Goal: Task Accomplishment & Management: Complete application form

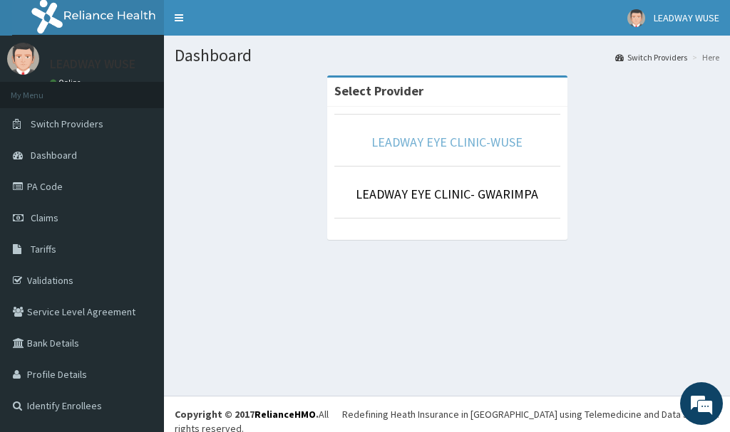
click at [422, 143] on link "LEADWAY EYE CLINIC-WUSE" at bounding box center [446, 142] width 151 height 16
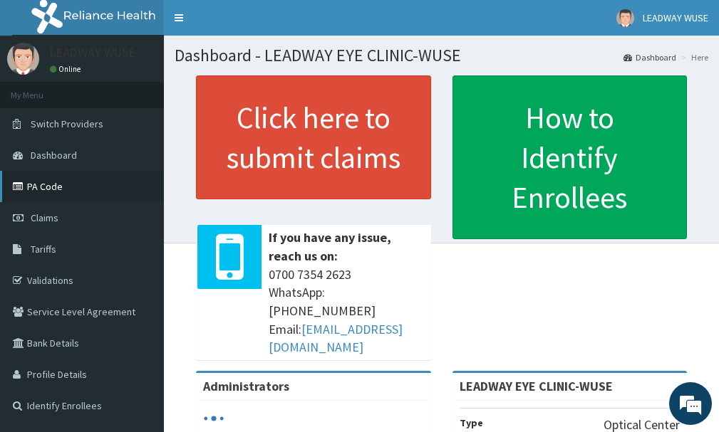
click at [49, 188] on link "PA Code" at bounding box center [82, 186] width 164 height 31
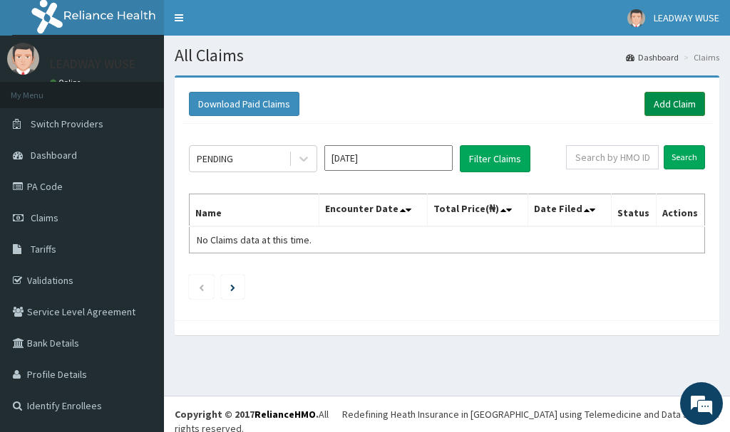
click at [659, 100] on link "Add Claim" at bounding box center [674, 104] width 61 height 24
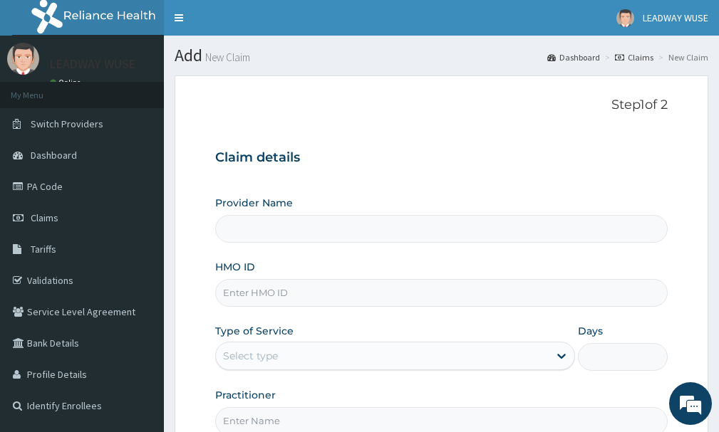
click at [289, 237] on input "Provider Name" at bounding box center [441, 229] width 452 height 28
type input "LEADWAY EYE CLINIC-WUSE"
click at [351, 222] on input "LEADWAY EYE CLINIC-WUSE" at bounding box center [441, 229] width 452 height 28
click at [326, 291] on input "HMO ID" at bounding box center [441, 293] width 452 height 28
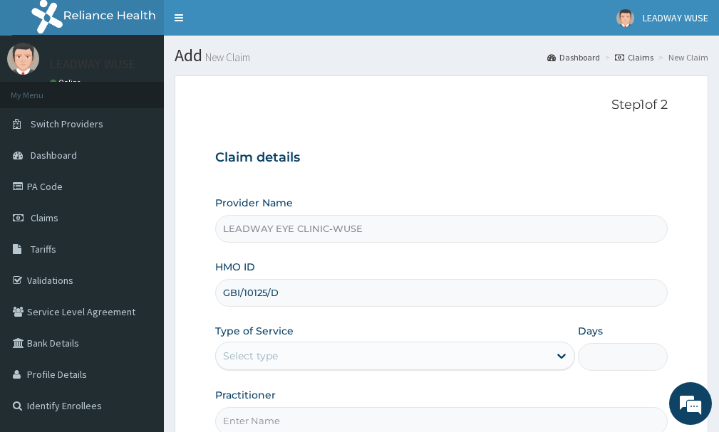
type input "GBI/10125/D"
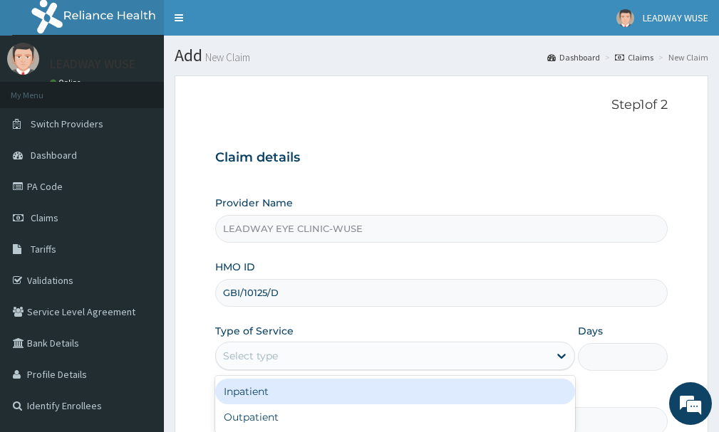
click at [321, 351] on div "Select type" at bounding box center [382, 356] width 333 height 23
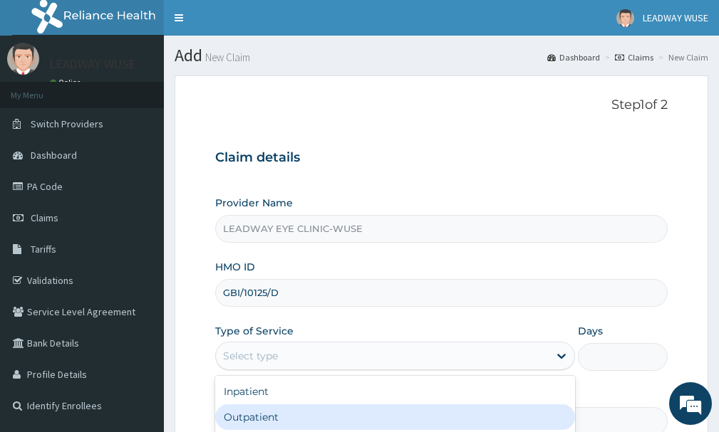
click at [312, 427] on div "Outpatient" at bounding box center [395, 418] width 360 height 26
type input "1"
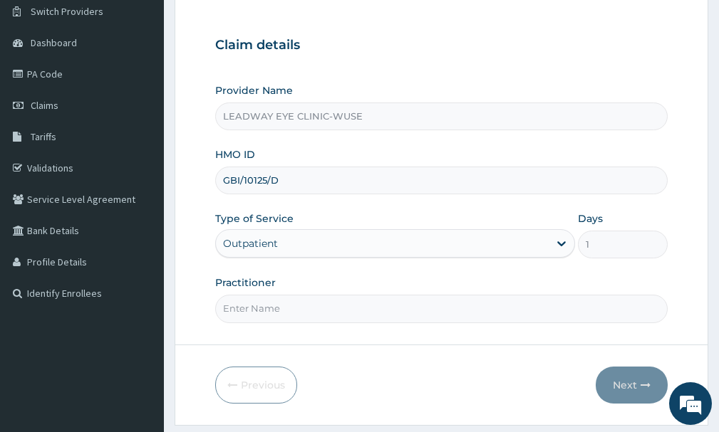
scroll to position [114, 0]
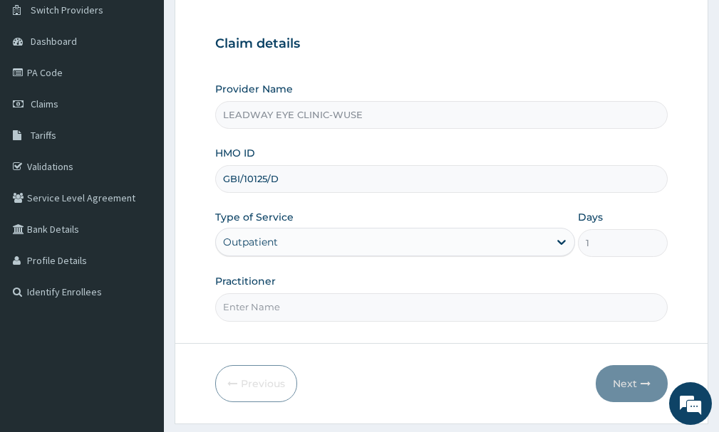
click at [509, 322] on form "Step 1 of 2 Claim details Provider Name LEADWAY EYE CLINIC-WUSE HMO ID GBI/1012…" at bounding box center [442, 193] width 534 height 462
click at [512, 310] on input "Practitioner" at bounding box center [441, 308] width 452 height 28
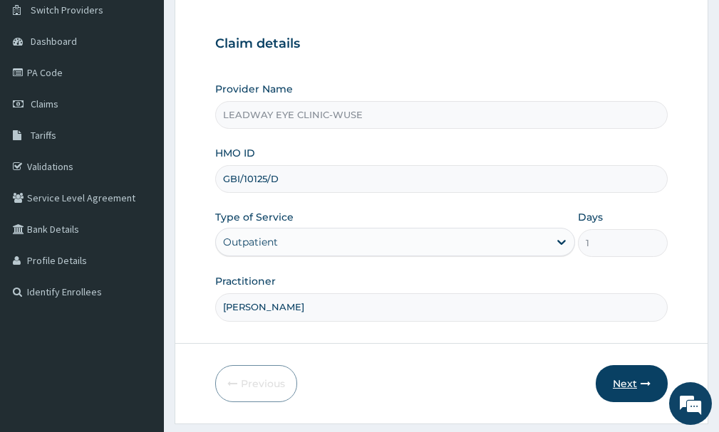
type input "[PERSON_NAME]"
click at [628, 393] on button "Next" at bounding box center [632, 384] width 72 height 37
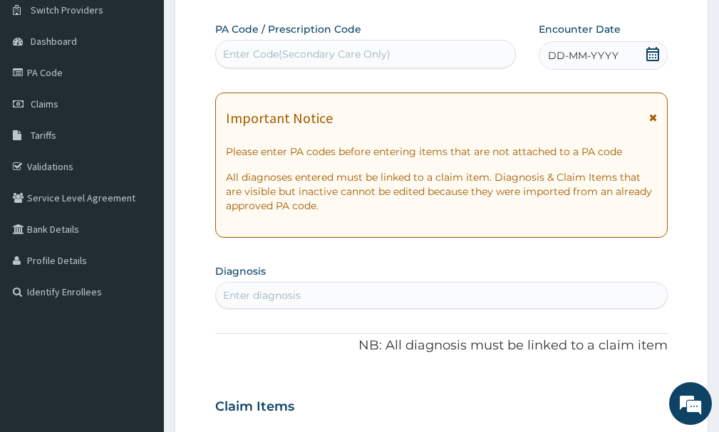
click at [413, 66] on div "Enter Code(Secondary Care Only)" at bounding box center [365, 54] width 301 height 28
click at [419, 51] on div "Enter Code(Secondary Care Only)" at bounding box center [365, 54] width 299 height 23
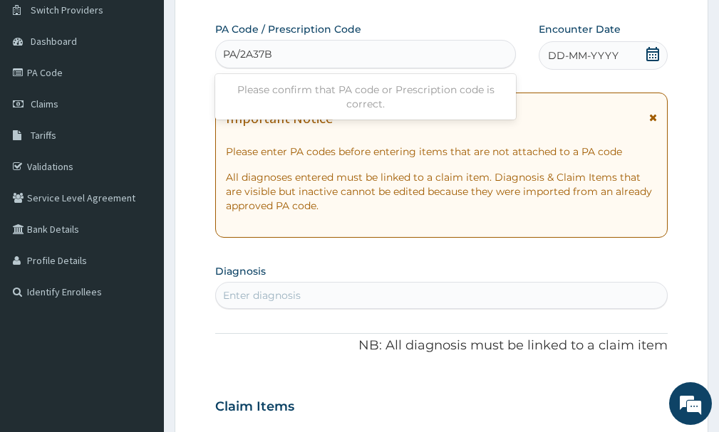
type input "PA/2A37B7"
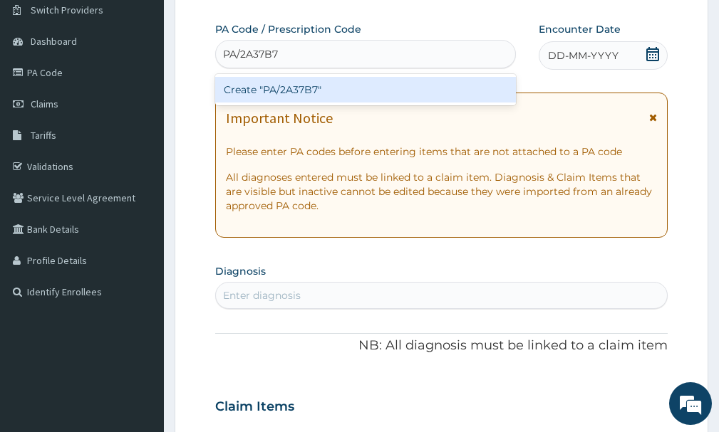
click at [413, 84] on div "Create "PA/2A37B7"" at bounding box center [365, 90] width 301 height 26
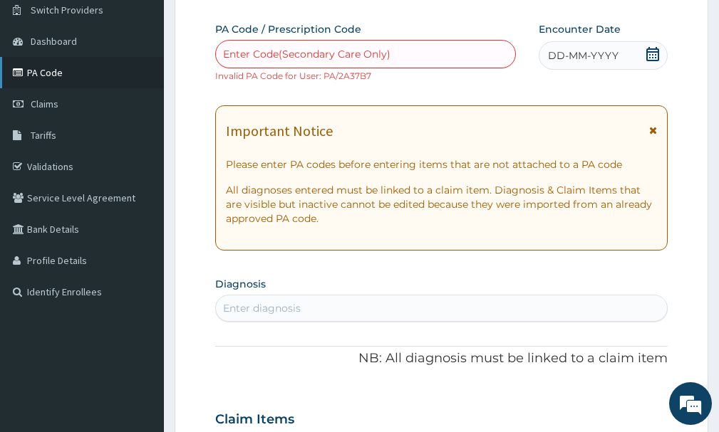
click at [79, 81] on link "PA Code" at bounding box center [82, 72] width 164 height 31
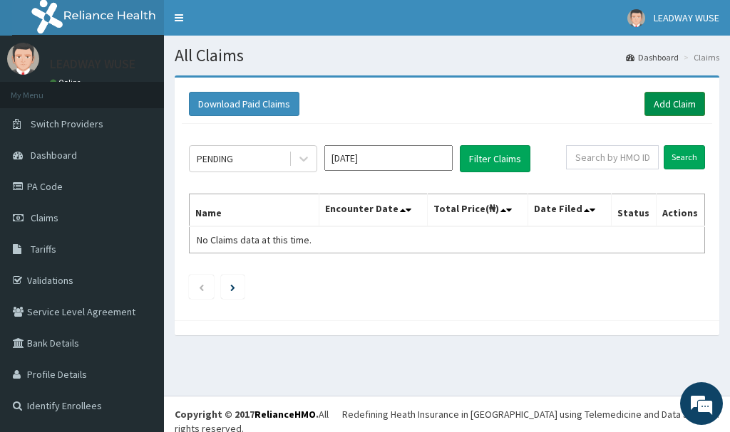
click at [673, 97] on link "Add Claim" at bounding box center [674, 104] width 61 height 24
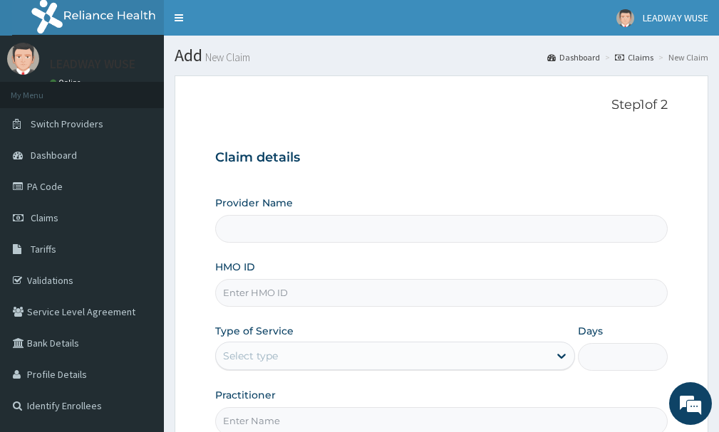
click at [341, 284] on input "HMO ID" at bounding box center [441, 293] width 452 height 28
type input "GBI"
type input "LEADWAY EYE CLINIC-WUSE"
type input "GBI/10125/D"
click at [548, 363] on div "Select type" at bounding box center [382, 356] width 333 height 23
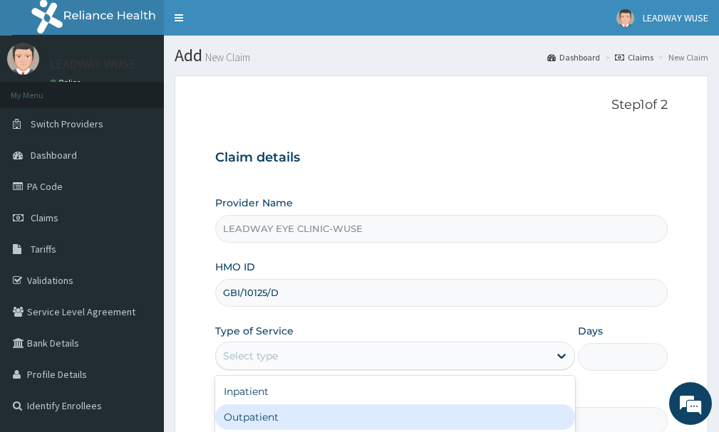
click at [536, 405] on div "Outpatient" at bounding box center [395, 418] width 360 height 26
type input "1"
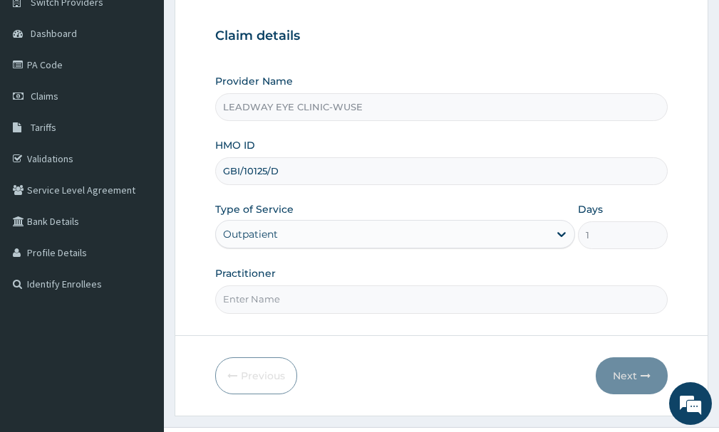
scroll to position [153, 0]
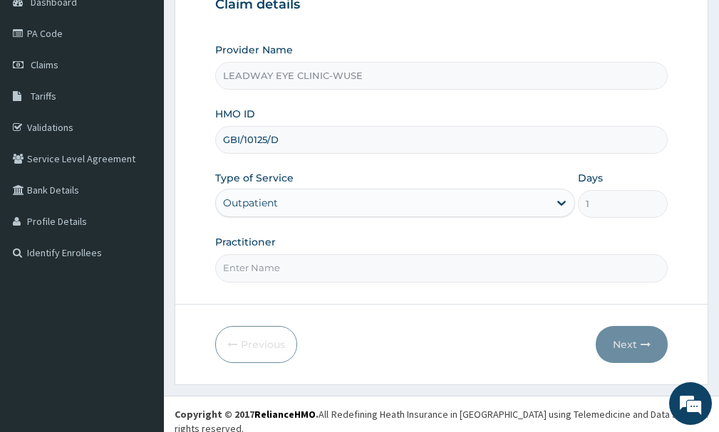
click at [349, 261] on input "Practitioner" at bounding box center [441, 268] width 452 height 28
type input "[PERSON_NAME]"
click at [600, 353] on button "Next" at bounding box center [632, 344] width 72 height 37
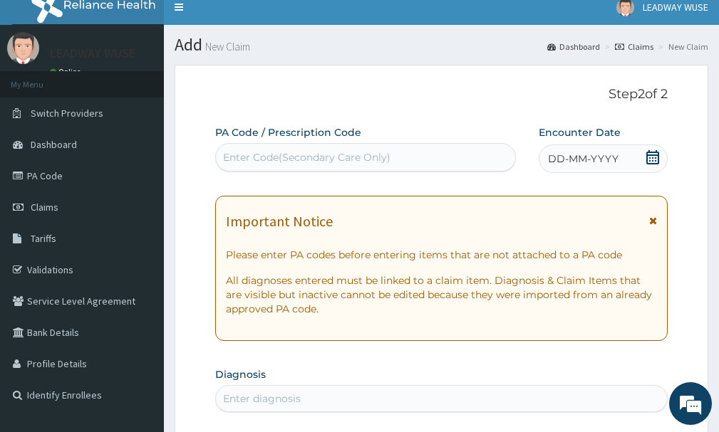
scroll to position [0, 0]
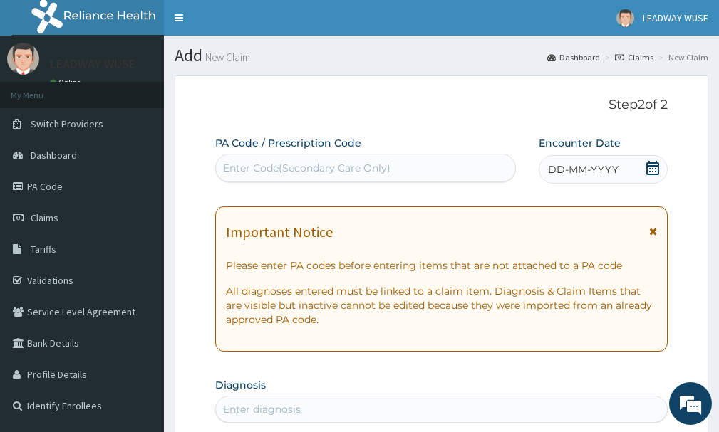
click at [301, 162] on div "Enter Code(Secondary Care Only)" at bounding box center [306, 168] width 167 height 14
paste input "PA/3195E1"
type input "PA/3195E1"
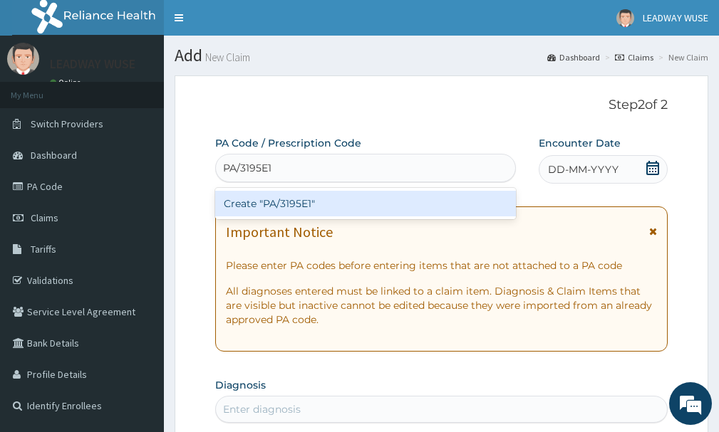
click at [301, 203] on div "Create "PA/3195E1"" at bounding box center [365, 204] width 301 height 26
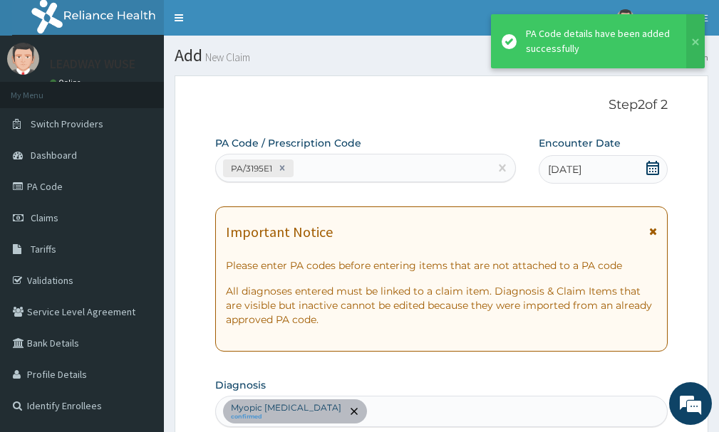
scroll to position [588, 0]
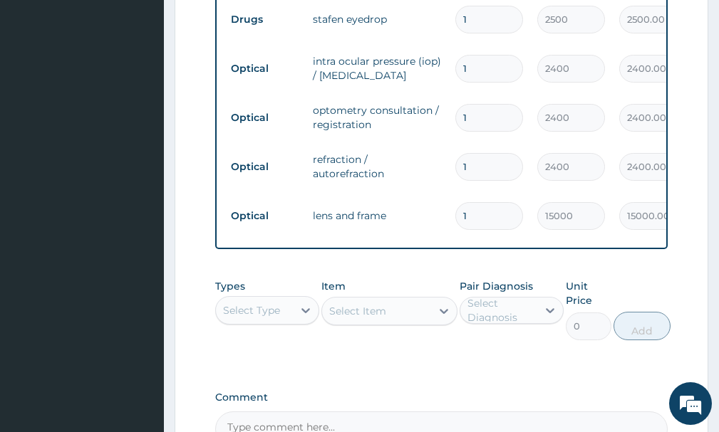
click at [509, 247] on div "Type Name Quantity Unit Price Total Price Pair Diagnosis Actions Drugs stafen e…" at bounding box center [441, 103] width 452 height 293
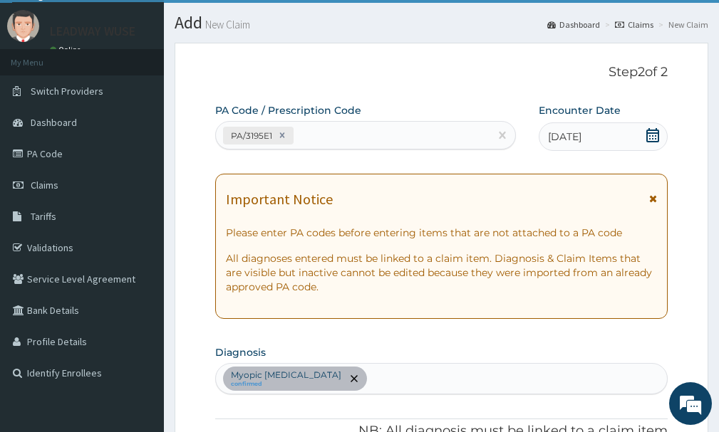
scroll to position [0, 0]
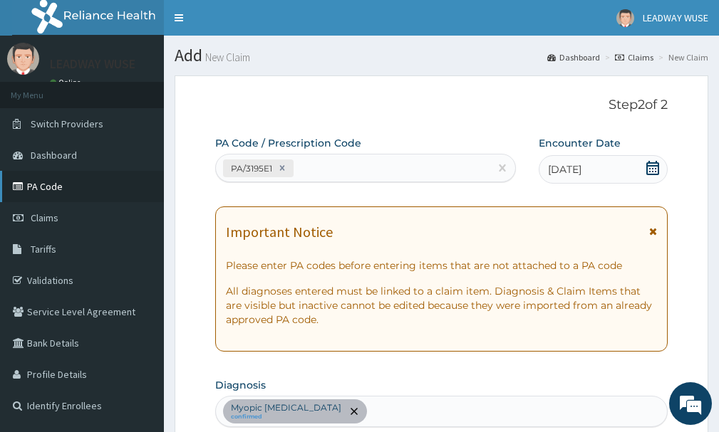
click at [62, 198] on link "PA Code" at bounding box center [82, 186] width 164 height 31
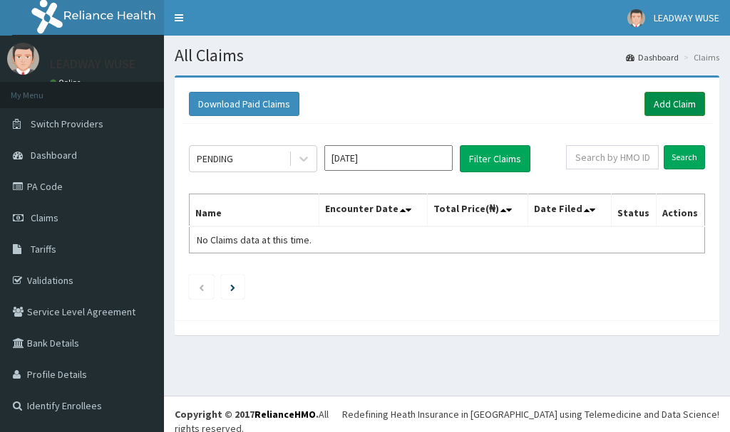
click at [679, 105] on link "Add Claim" at bounding box center [674, 104] width 61 height 24
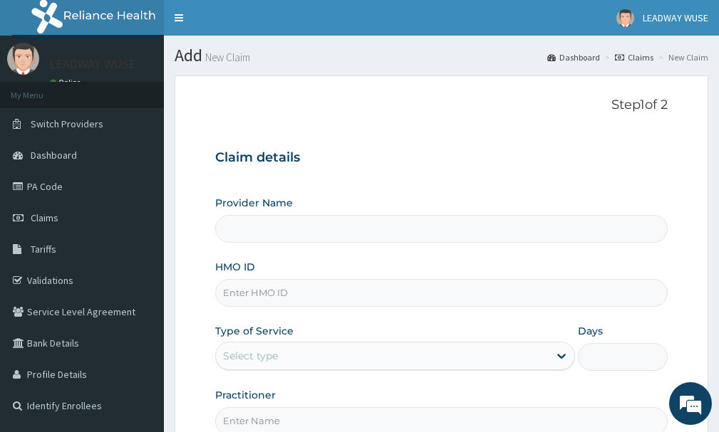
click at [312, 289] on input "HMO ID" at bounding box center [441, 293] width 452 height 28
type input "LEADWAY EYE CLINIC-WUSE"
type input "GBI/10125/D"
click at [317, 350] on div "Select type" at bounding box center [382, 356] width 333 height 23
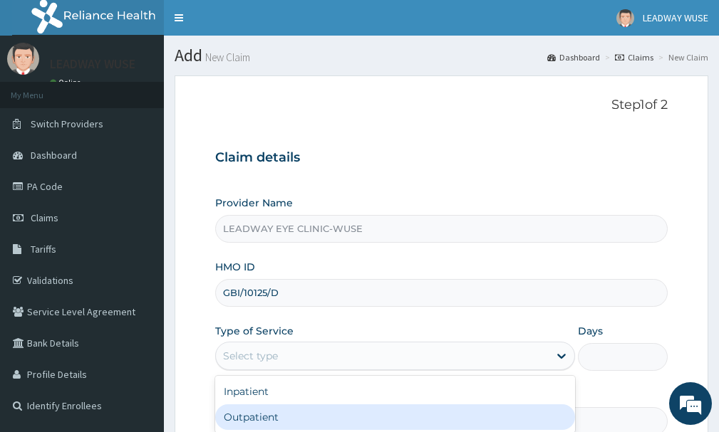
click at [287, 414] on div "Outpatient" at bounding box center [395, 418] width 360 height 26
type input "1"
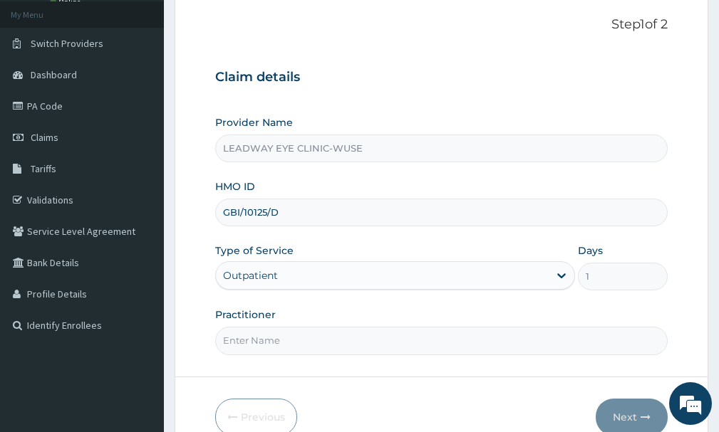
scroll to position [153, 0]
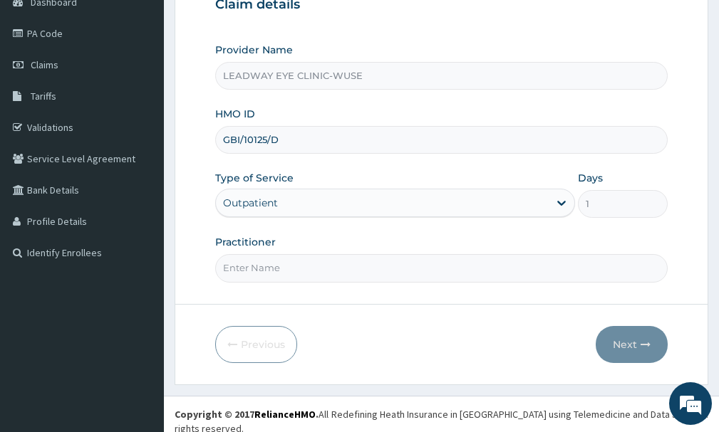
click at [497, 254] on div "Practitioner" at bounding box center [441, 258] width 452 height 47
click at [486, 264] on input "Practitioner" at bounding box center [441, 268] width 452 height 28
type input "DR. NZEREM"
click at [619, 343] on button "Next" at bounding box center [632, 344] width 72 height 37
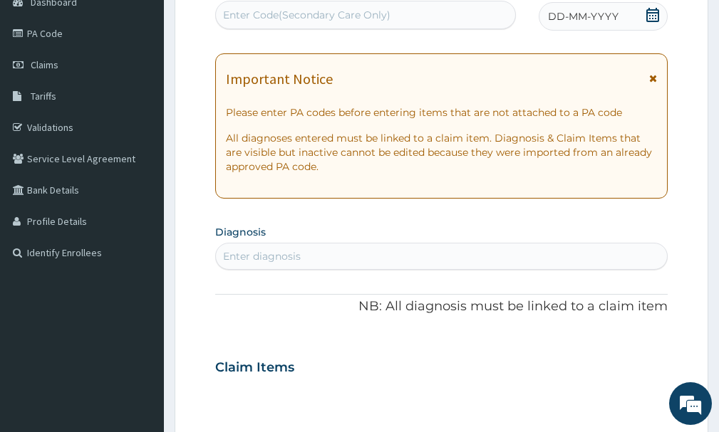
click at [331, 7] on div "Enter Code(Secondary Care Only)" at bounding box center [365, 15] width 299 height 23
paste input "PA/2A37B7"
type input "PA/2A37B7"
click at [331, 8] on div "Enter Code(Secondary Care Only)" at bounding box center [365, 15] width 299 height 23
paste input "PA/2A37B7"
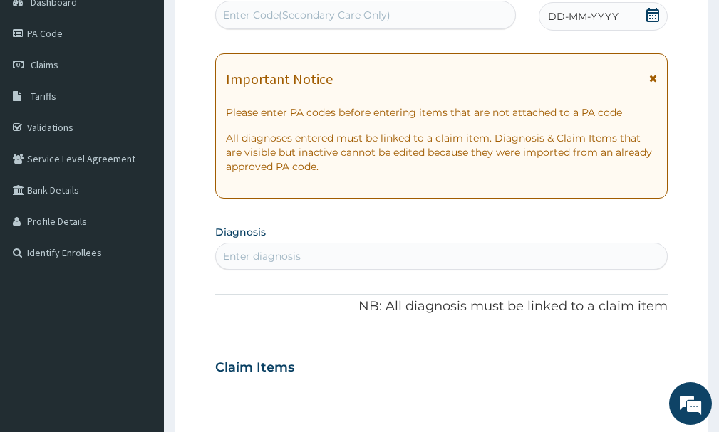
type input "PA/2A37B7"
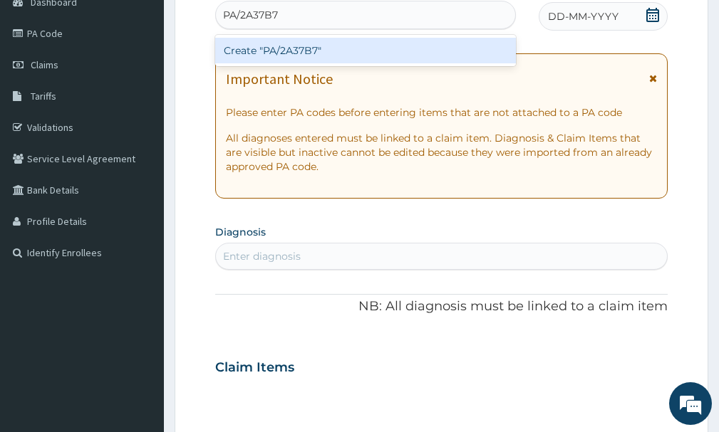
click at [319, 65] on div "Create "PA/2A37B7"" at bounding box center [365, 50] width 301 height 31
click at [288, 52] on div "Create "PA/2A37B7"" at bounding box center [365, 51] width 301 height 26
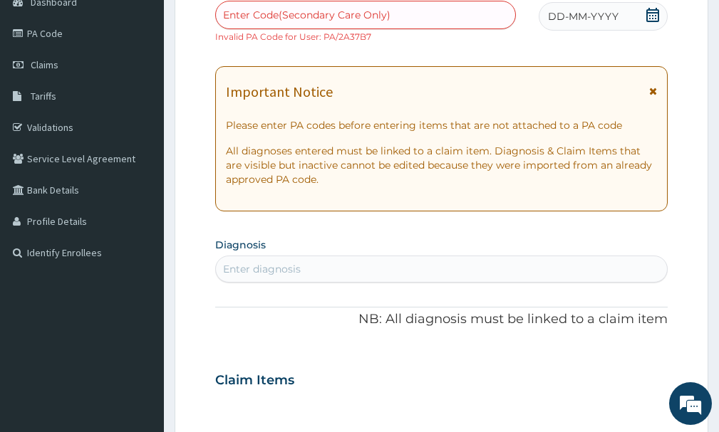
click at [363, 21] on div "Enter Code(Secondary Care Only)" at bounding box center [306, 15] width 167 height 14
click at [73, 71] on link "Claims" at bounding box center [82, 64] width 164 height 31
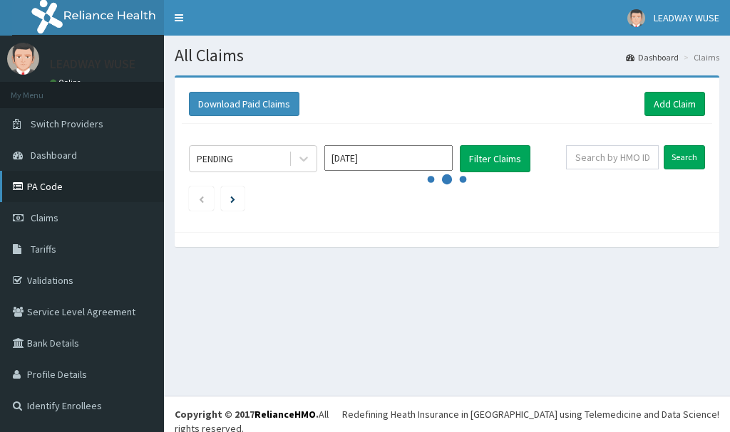
click at [48, 189] on link "PA Code" at bounding box center [82, 186] width 164 height 31
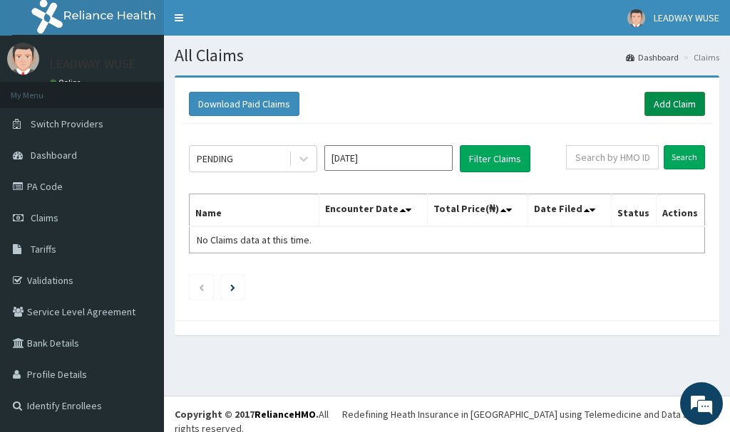
click at [689, 105] on link "Add Claim" at bounding box center [674, 104] width 61 height 24
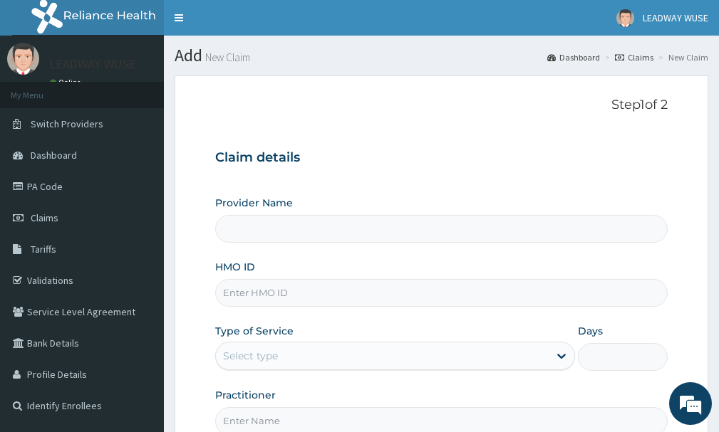
click at [351, 302] on input "HMO ID" at bounding box center [441, 293] width 452 height 28
type input "LEADWAY EYE CLINIC-WUSE"
type input "GBI/10125C"
click at [353, 343] on div "Select type" at bounding box center [395, 356] width 360 height 28
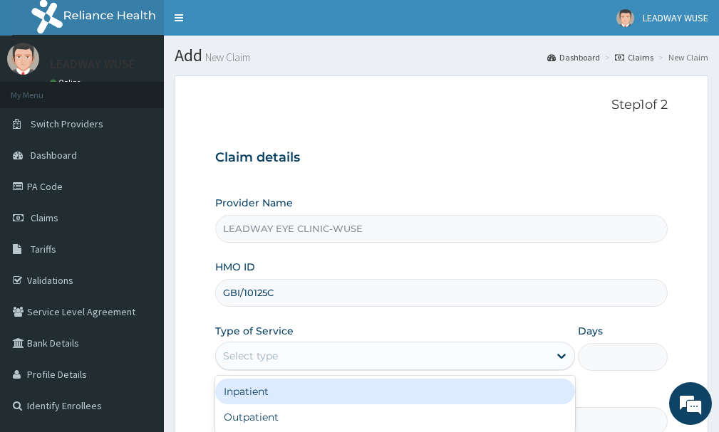
click at [343, 398] on div "Inpatient" at bounding box center [395, 392] width 360 height 26
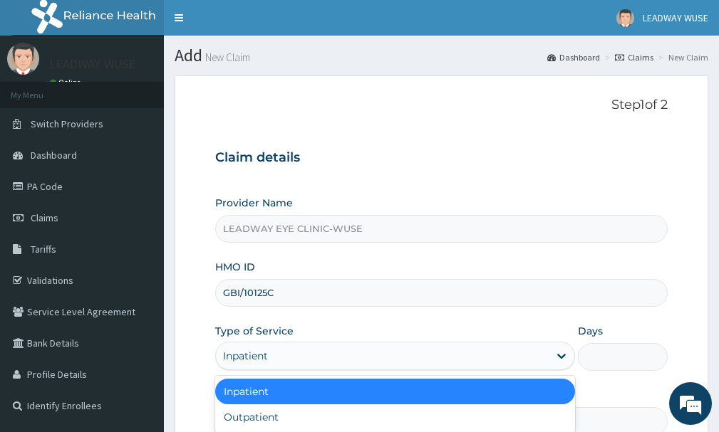
click at [346, 355] on div "Inpatient" at bounding box center [382, 356] width 333 height 23
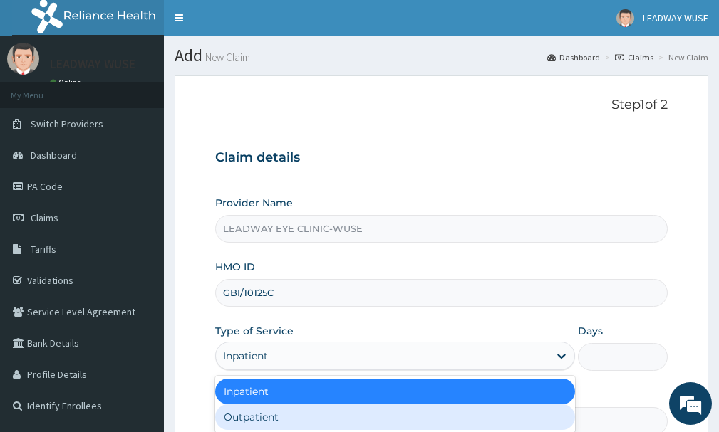
click at [331, 415] on div "Outpatient" at bounding box center [395, 418] width 360 height 26
type input "1"
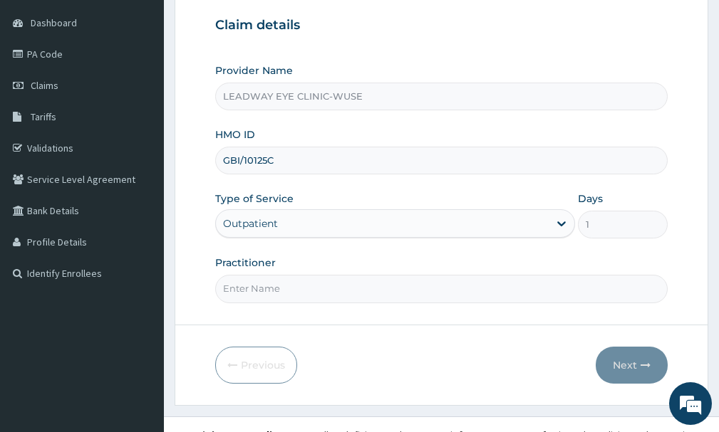
scroll to position [153, 0]
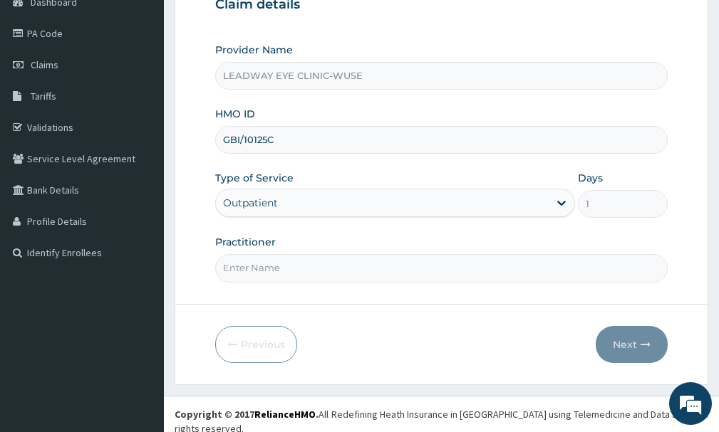
click at [294, 264] on input "Practitioner" at bounding box center [441, 268] width 452 height 28
type input "[PERSON_NAME]"
click at [636, 346] on button "Next" at bounding box center [632, 344] width 72 height 37
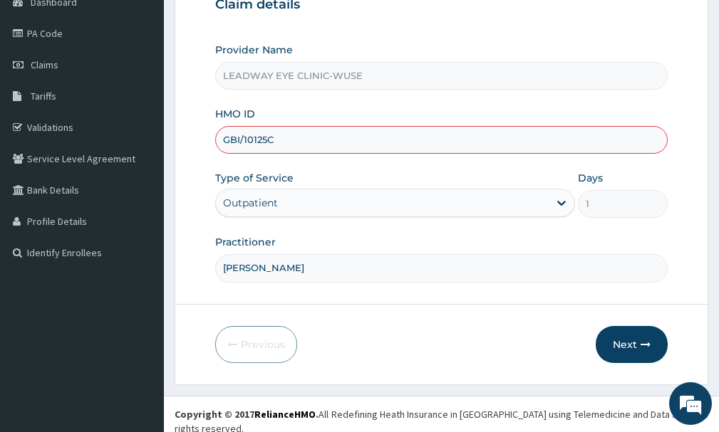
click at [311, 149] on input "GBI/10125C" at bounding box center [441, 140] width 452 height 28
click at [267, 138] on input "GBI/10125C" at bounding box center [441, 140] width 452 height 28
type input "GBI/10125/C"
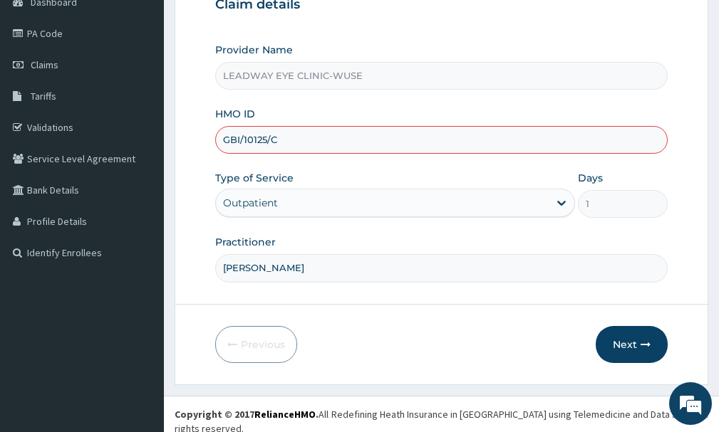
click at [310, 173] on div "Type of Service Outpatient" at bounding box center [395, 194] width 360 height 47
click at [643, 348] on icon "button" at bounding box center [646, 345] width 10 height 10
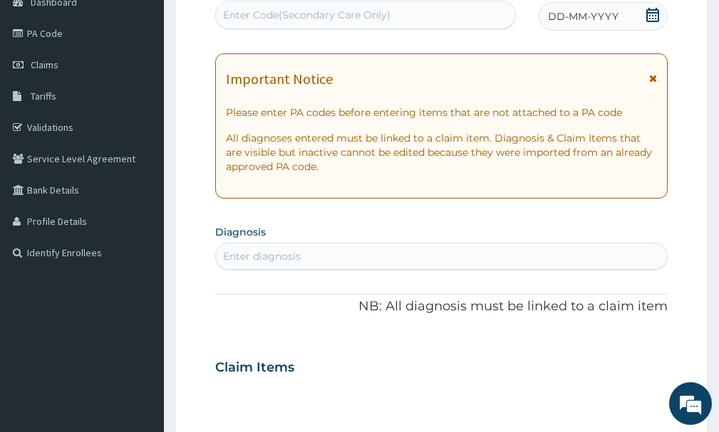
click at [446, 12] on div "Enter Code(Secondary Care Only)" at bounding box center [365, 15] width 299 height 23
paste input "PA/2A37B7"
type input "PA/2A37B7"
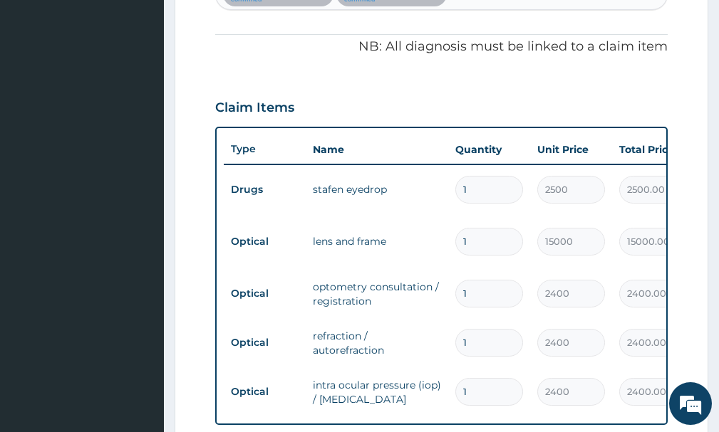
scroll to position [417, 0]
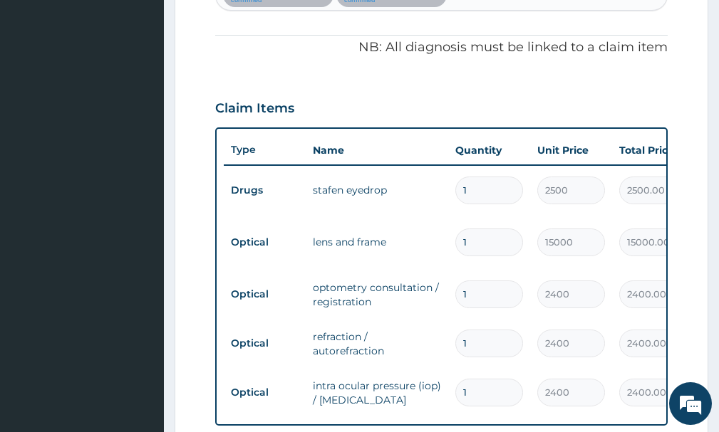
drag, startPoint x: 561, startPoint y: 204, endPoint x: 259, endPoint y: 50, distance: 338.4
click at [259, 50] on p "NB: All diagnosis must be linked to a claim item" at bounding box center [441, 47] width 452 height 19
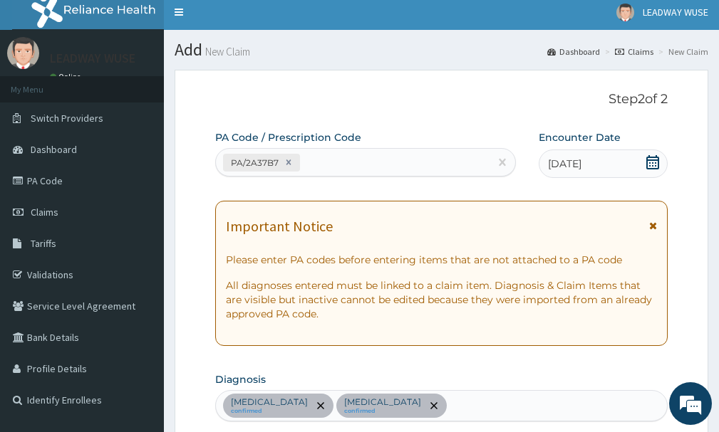
scroll to position [0, 0]
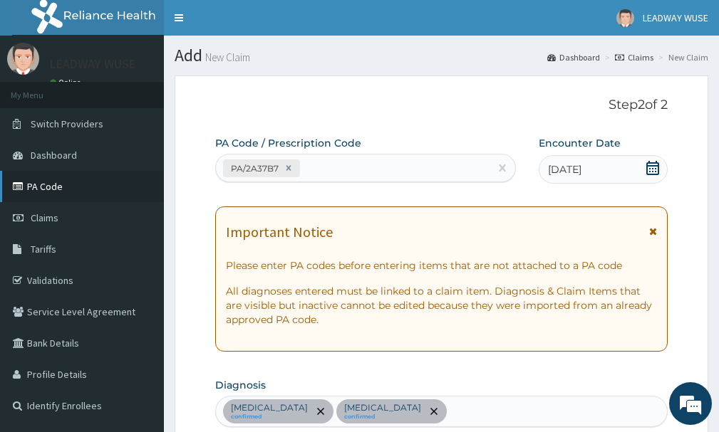
click at [71, 182] on link "PA Code" at bounding box center [82, 186] width 164 height 31
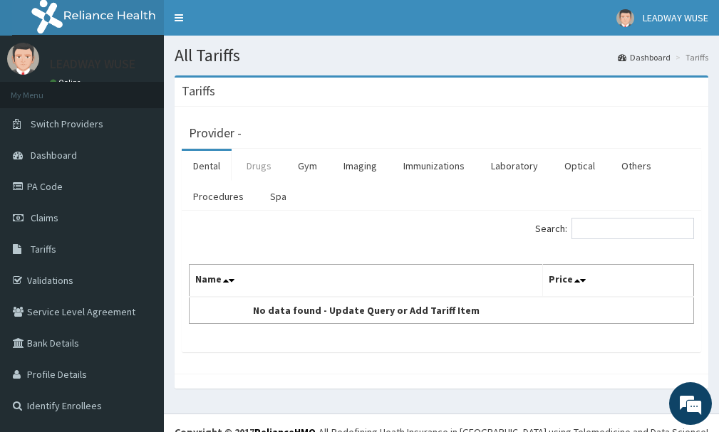
click at [251, 158] on link "Drugs" at bounding box center [259, 166] width 48 height 30
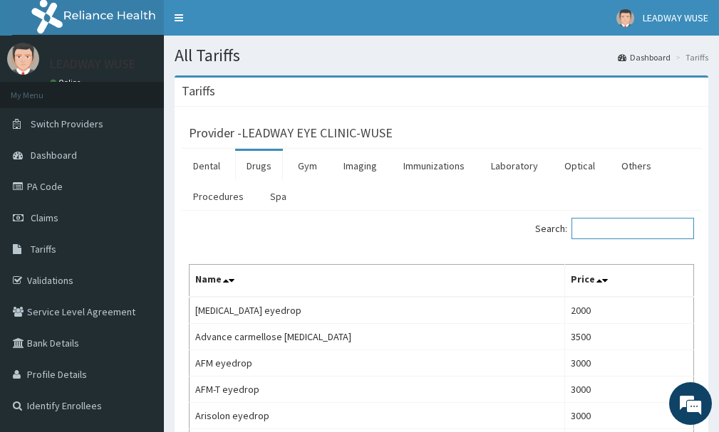
click at [596, 235] on input "Search:" at bounding box center [632, 228] width 123 height 21
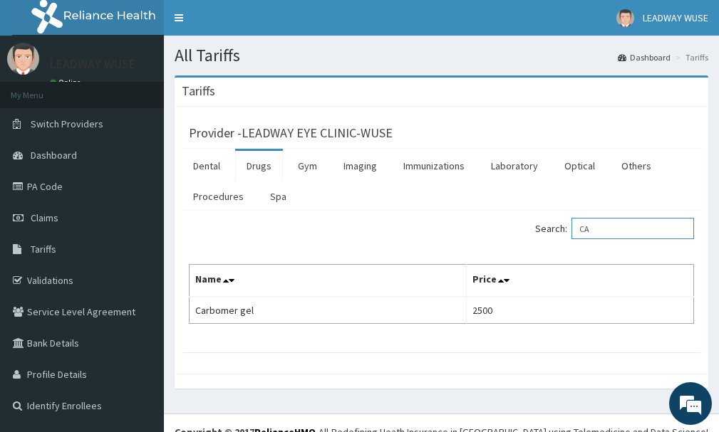
type input "C"
type input "S"
type input "NEPAFEN"
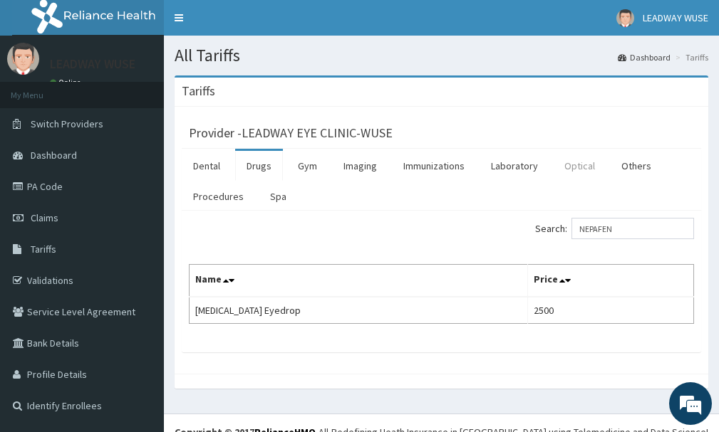
click at [584, 161] on link "Optical" at bounding box center [579, 166] width 53 height 30
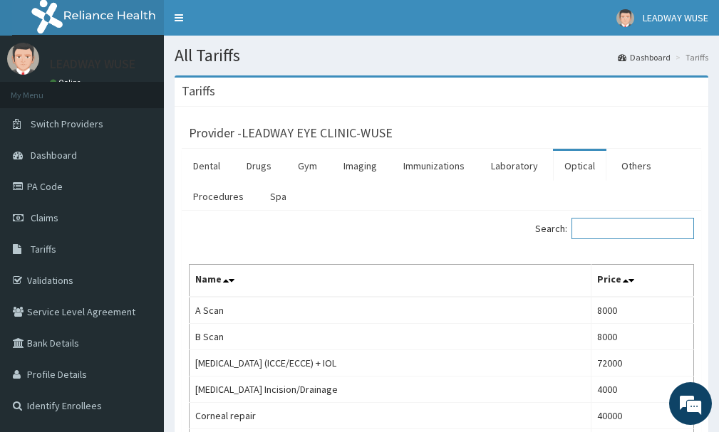
click at [595, 232] on input "Search:" at bounding box center [632, 228] width 123 height 21
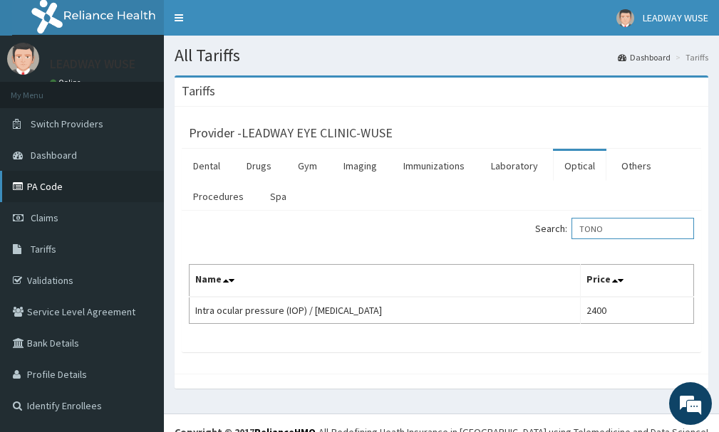
type input "TONO"
click at [46, 190] on link "PA Code" at bounding box center [82, 186] width 164 height 31
